Goal: Information Seeking & Learning: Learn about a topic

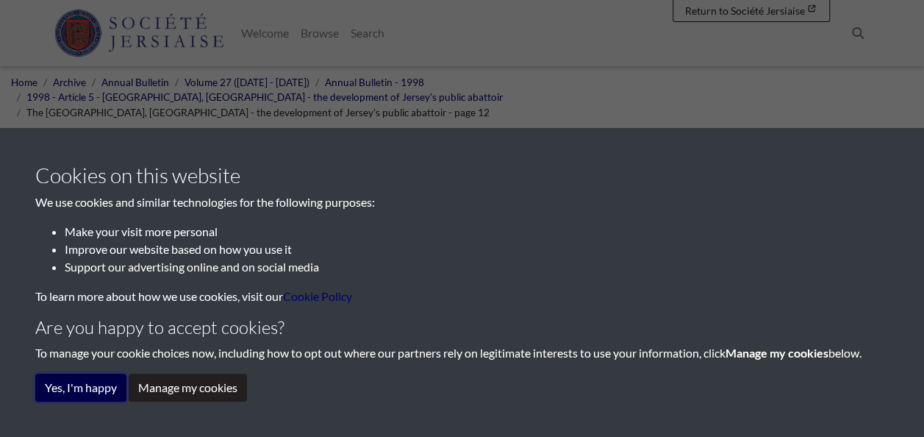
click at [56, 381] on button "Yes, I'm happy" at bounding box center [80, 387] width 91 height 28
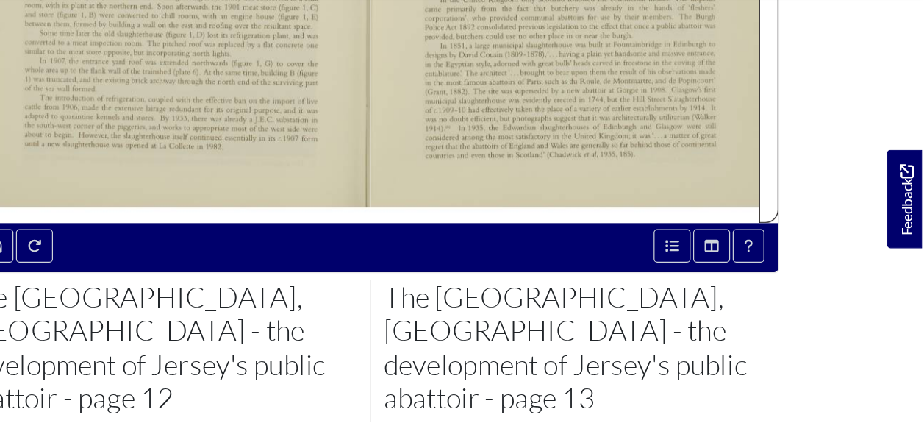
scroll to position [602, 0]
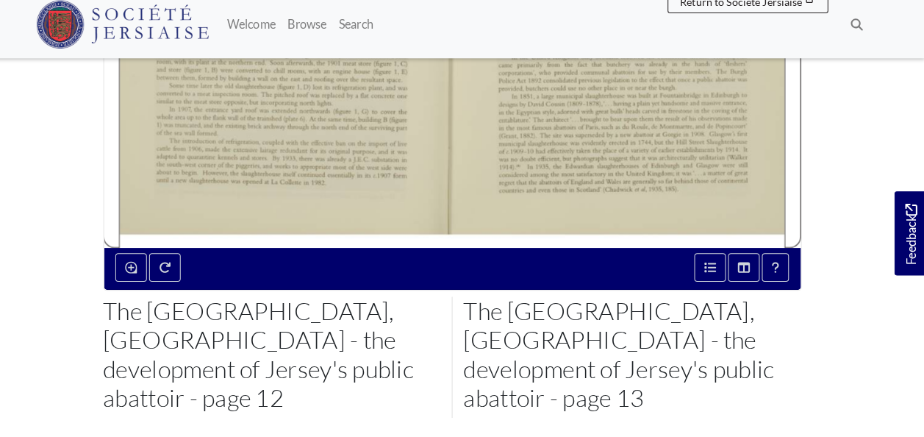
click at [526, 299] on h2 "The [GEOGRAPHIC_DATA], [GEOGRAPHIC_DATA] - the development of Jersey's public a…" at bounding box center [638, 355] width 331 height 113
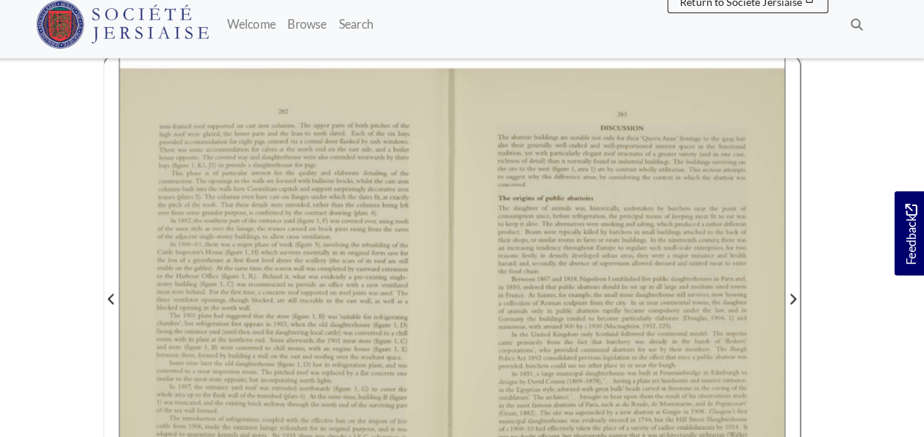
scroll to position [335, 0]
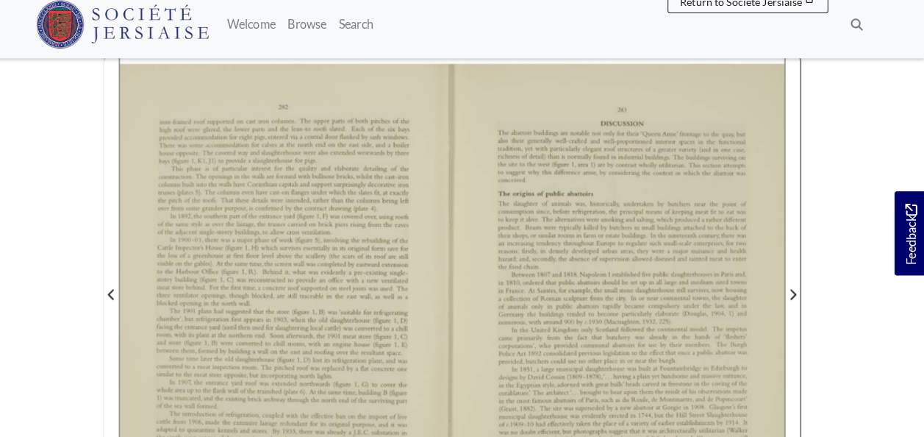
click at [54, 260] on body "Menu" at bounding box center [462, 309] width 924 height 1289
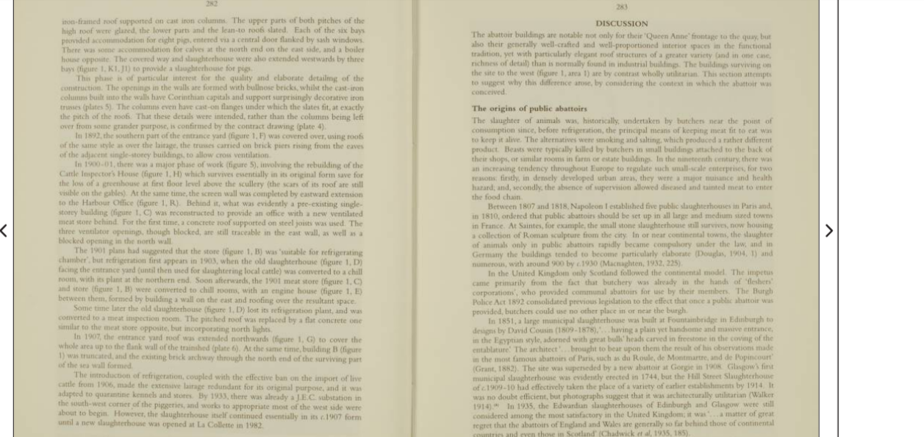
scroll to position [376, 0]
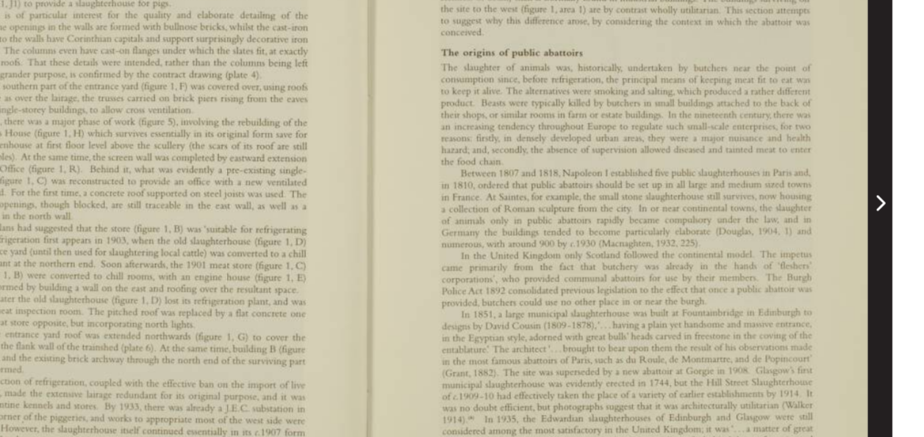
click at [798, 247] on span "Next Page" at bounding box center [795, 256] width 15 height 18
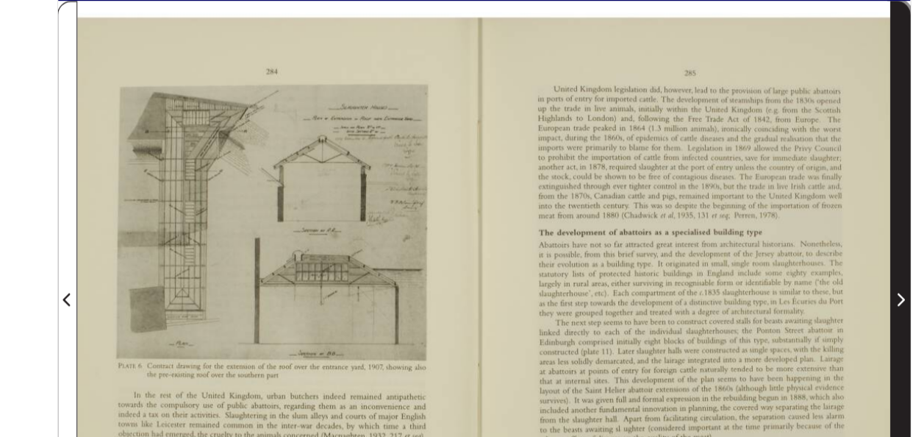
scroll to position [319, 0]
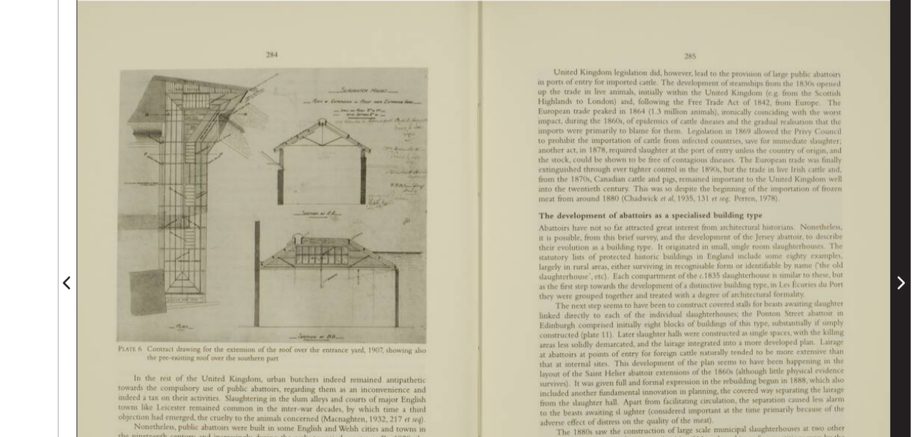
click at [798, 307] on icon "Next Page" at bounding box center [795, 313] width 7 height 12
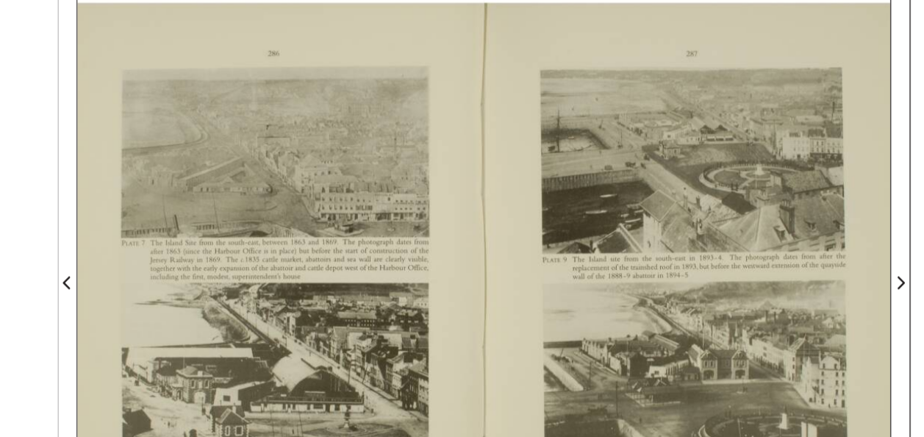
click at [737, 380] on div at bounding box center [624, 304] width 325 height 460
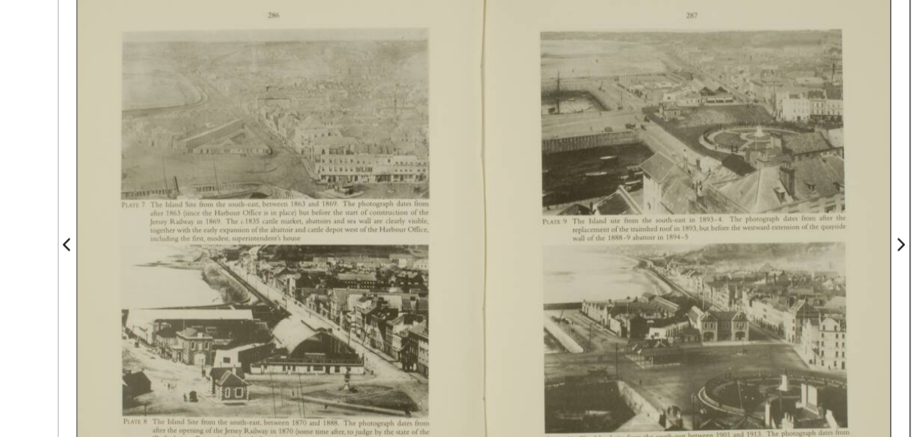
scroll to position [355, 0]
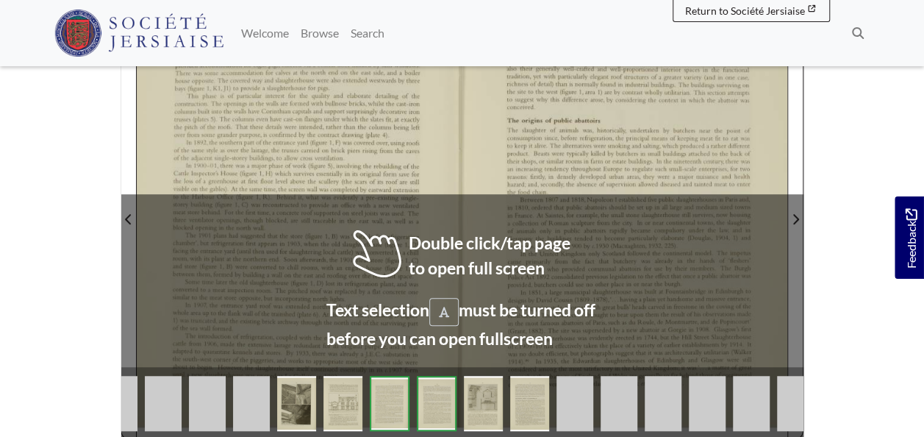
scroll to position [416, 0]
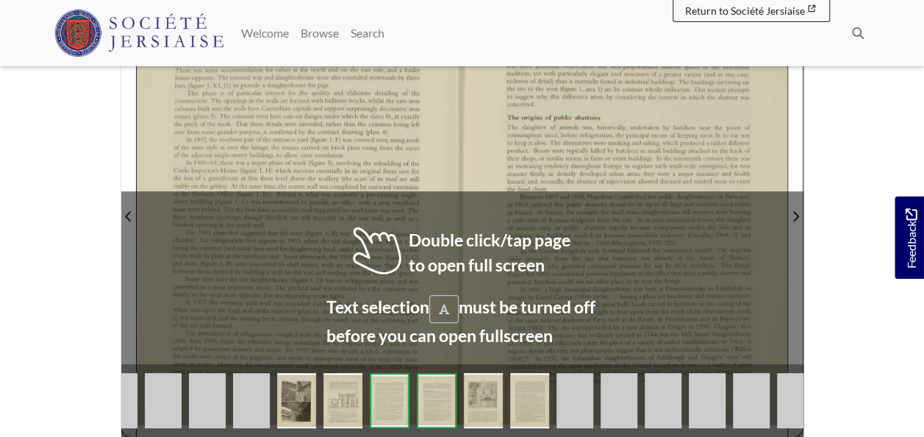
click at [865, 121] on body "Menu" at bounding box center [462, 228] width 924 height 1289
click at [703, 112] on div at bounding box center [624, 207] width 325 height 460
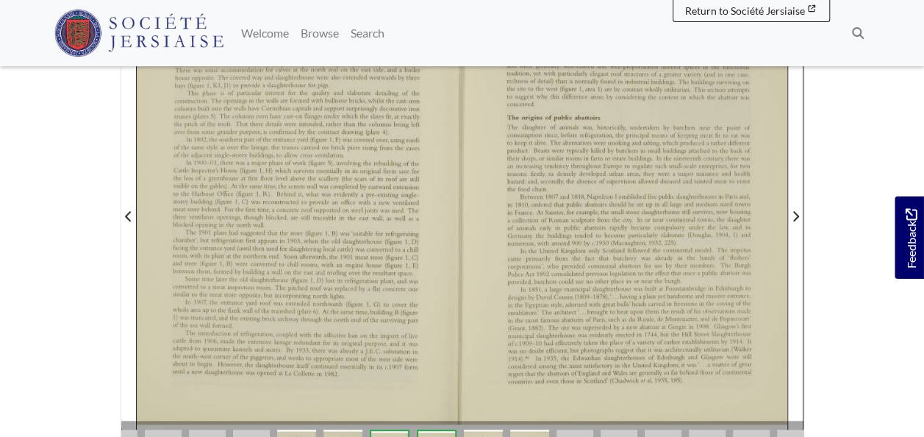
click at [28, 256] on body "Menu" at bounding box center [462, 228] width 924 height 1289
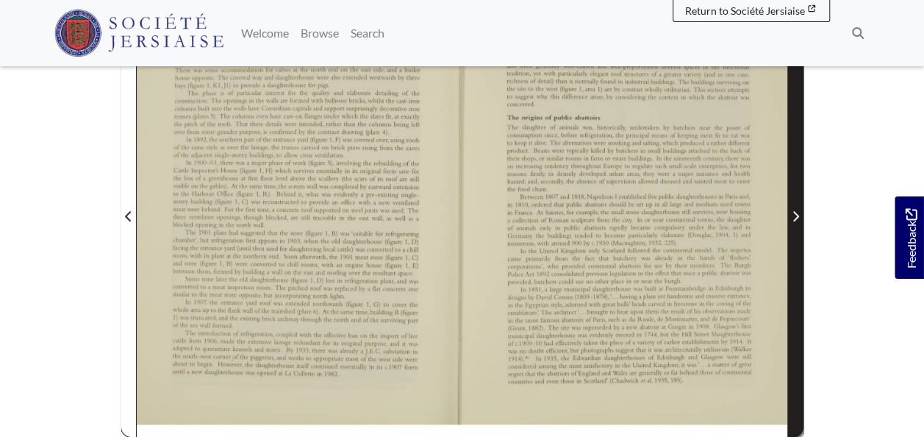
click at [796, 210] on icon "Next Page" at bounding box center [795, 216] width 7 height 12
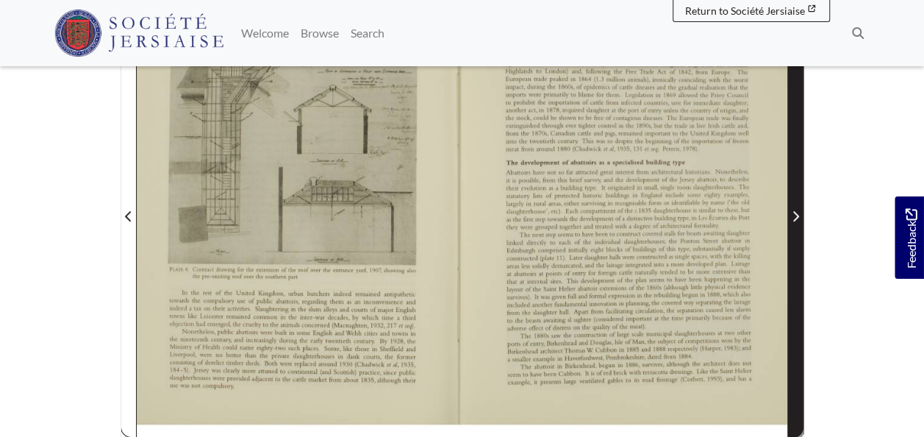
click at [796, 210] on icon "Next Page" at bounding box center [795, 216] width 7 height 12
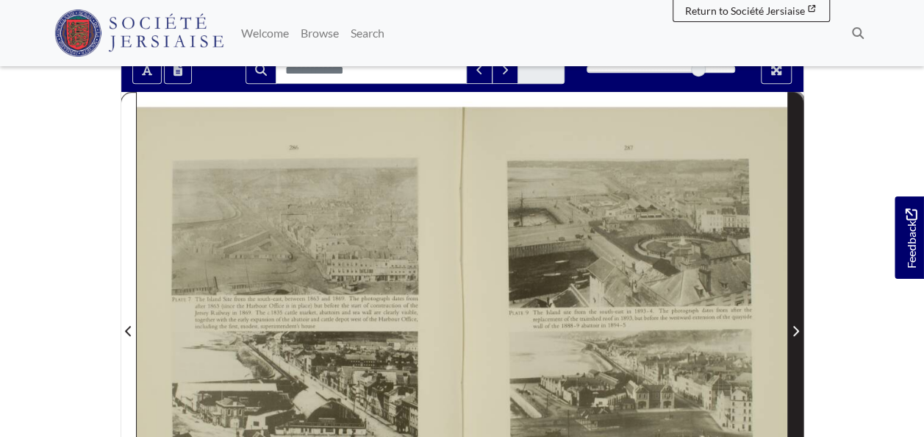
scroll to position [300, 0]
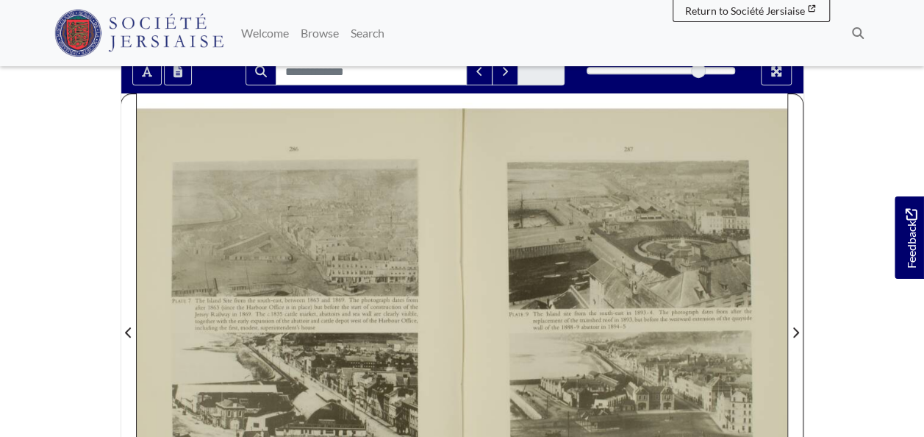
click at [224, 188] on div at bounding box center [299, 323] width 325 height 460
click at [271, 165] on div at bounding box center [299, 323] width 325 height 460
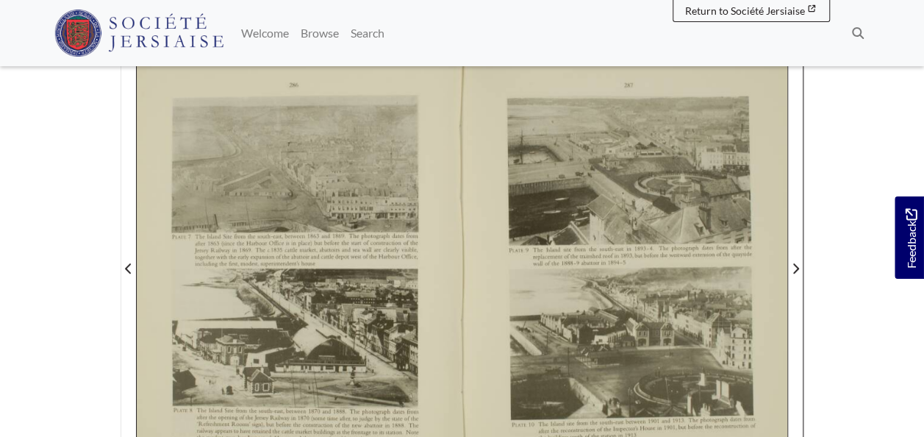
scroll to position [362, 0]
click at [46, 308] on body "Menu" at bounding box center [462, 282] width 924 height 1289
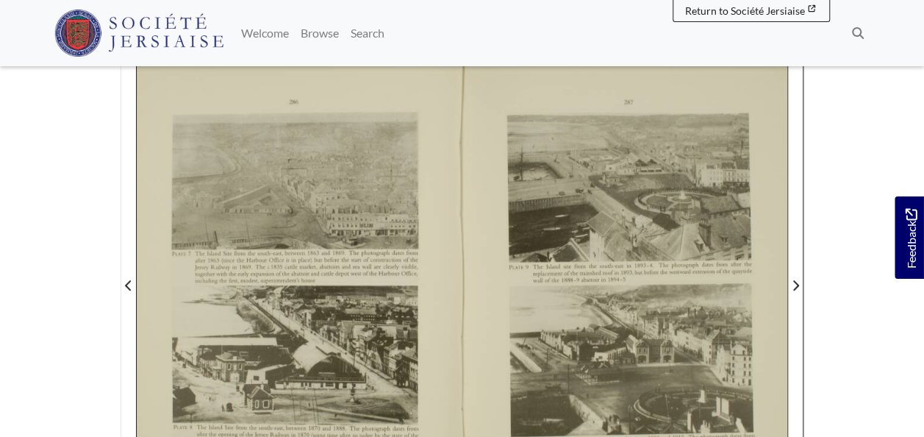
scroll to position [347, 0]
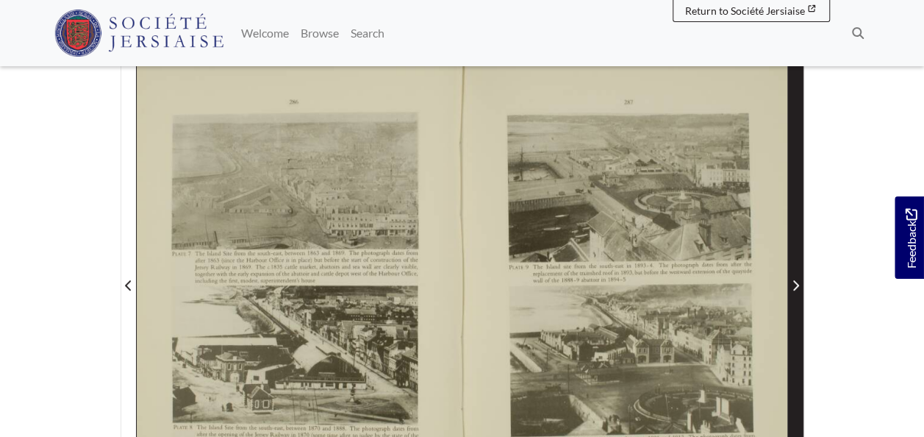
click at [796, 279] on icon "Next Page" at bounding box center [795, 285] width 7 height 12
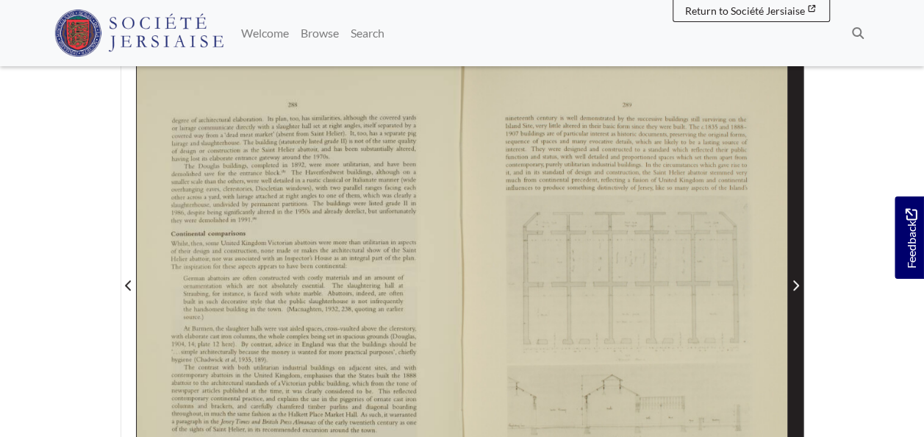
click at [791, 276] on span "Next Page" at bounding box center [795, 285] width 15 height 18
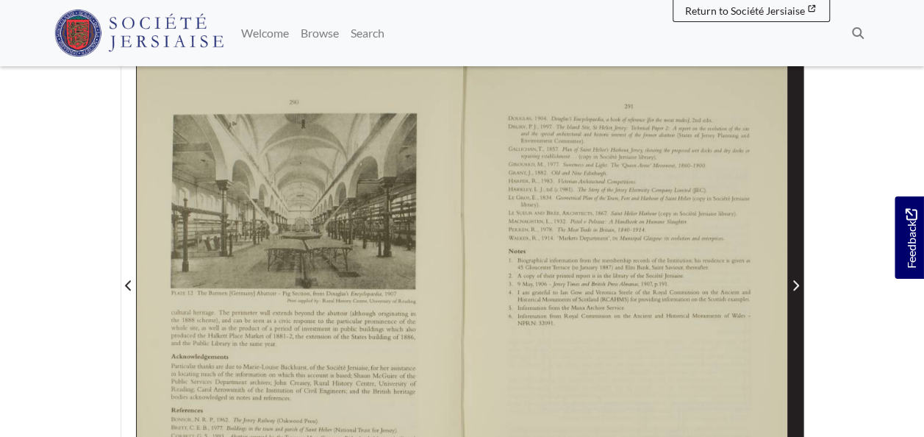
click at [796, 279] on icon "Next Page" at bounding box center [795, 285] width 7 height 12
click at [793, 279] on icon "Next Page" at bounding box center [795, 285] width 7 height 12
click at [796, 279] on icon "Next Page" at bounding box center [795, 285] width 7 height 12
